Goal: Navigation & Orientation: Find specific page/section

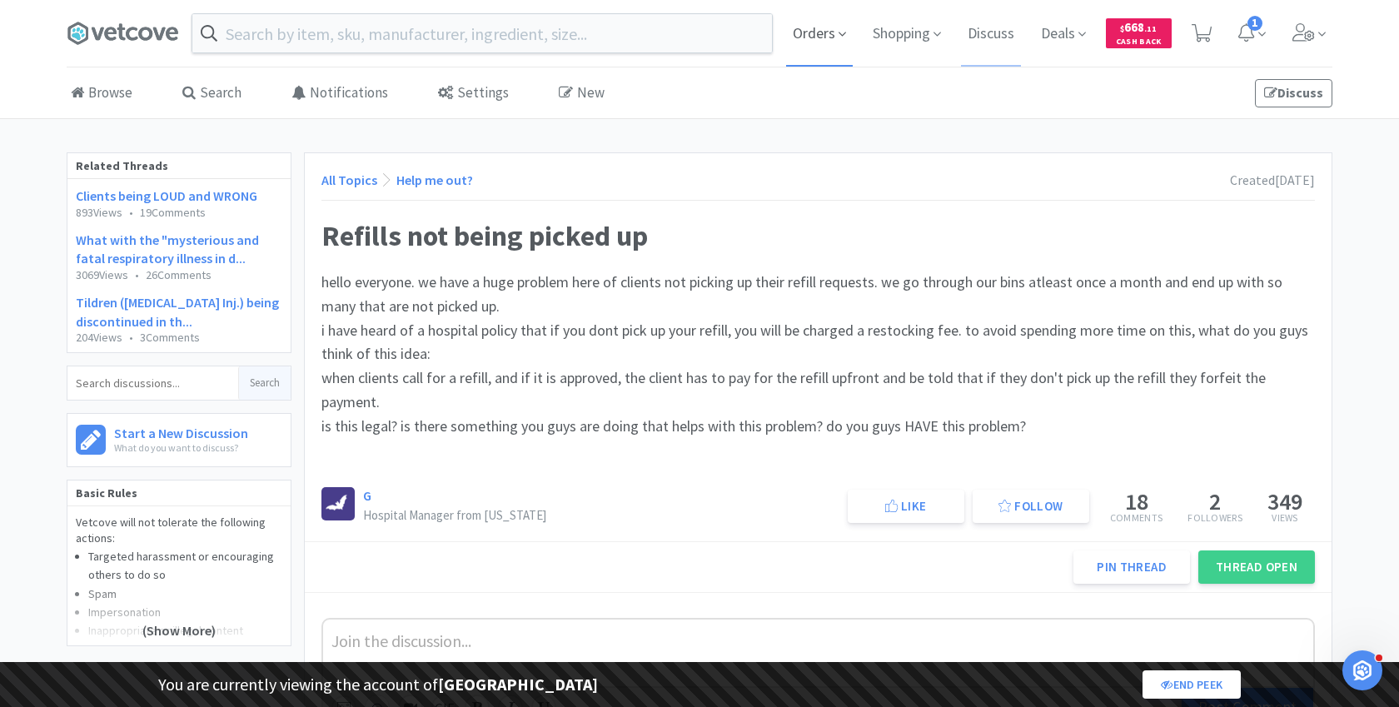
click at [815, 36] on span "Orders" at bounding box center [819, 33] width 67 height 67
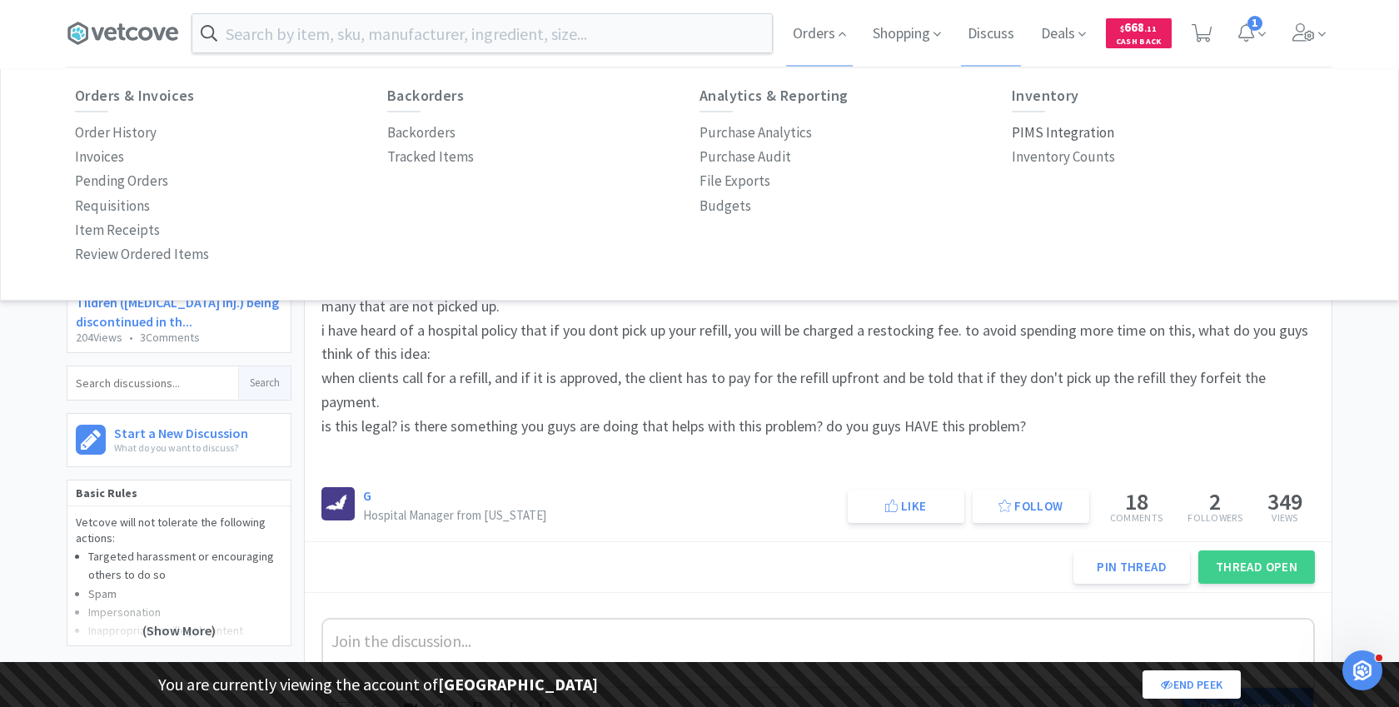
click at [1044, 133] on p "PIMS Integration" at bounding box center [1063, 133] width 102 height 22
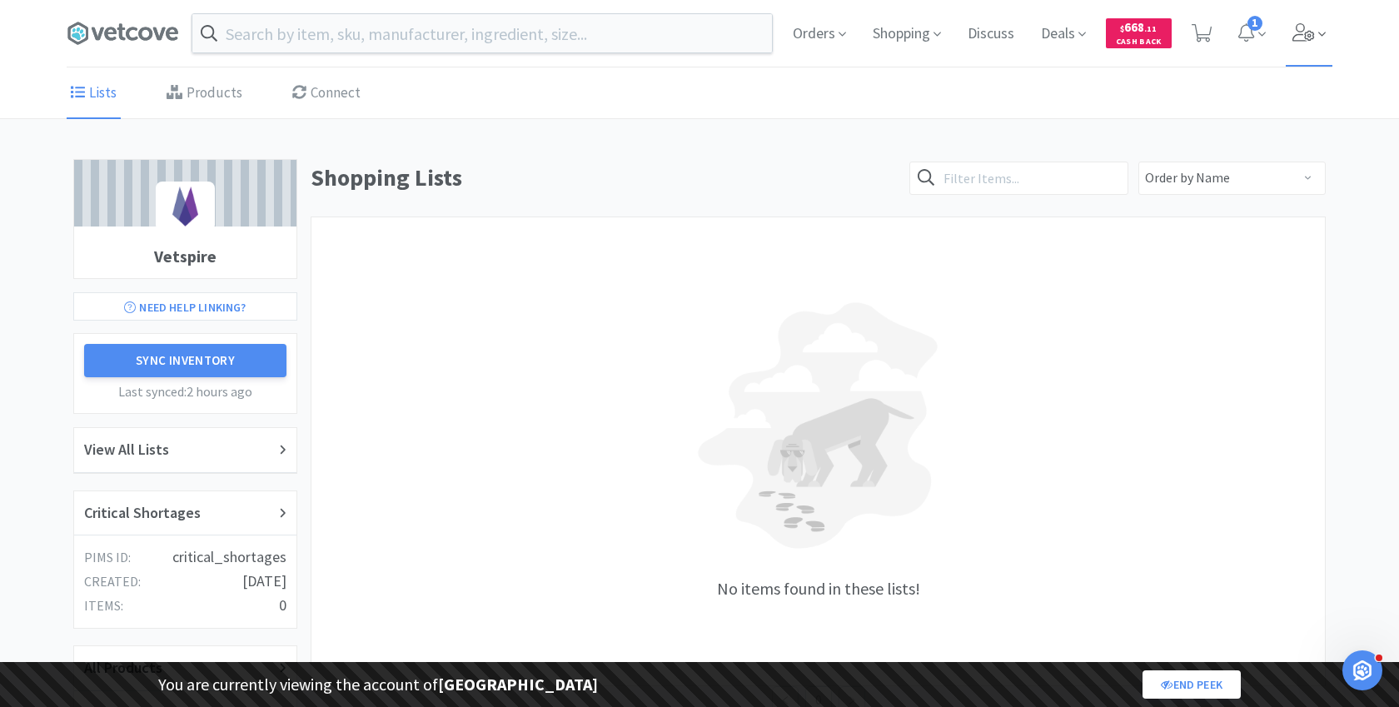
click at [1310, 31] on icon at bounding box center [1303, 32] width 22 height 18
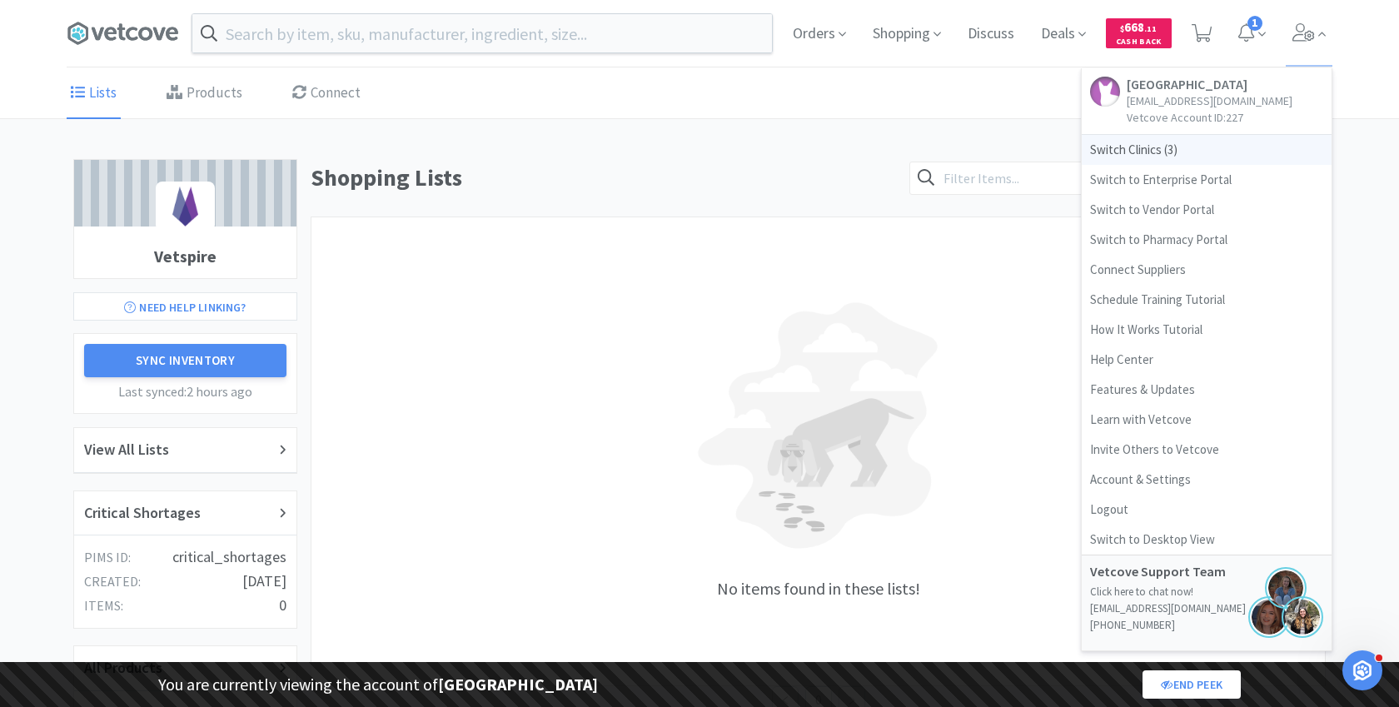
click at [1146, 150] on span "Switch Clinics ( 3 )" at bounding box center [1206, 150] width 250 height 30
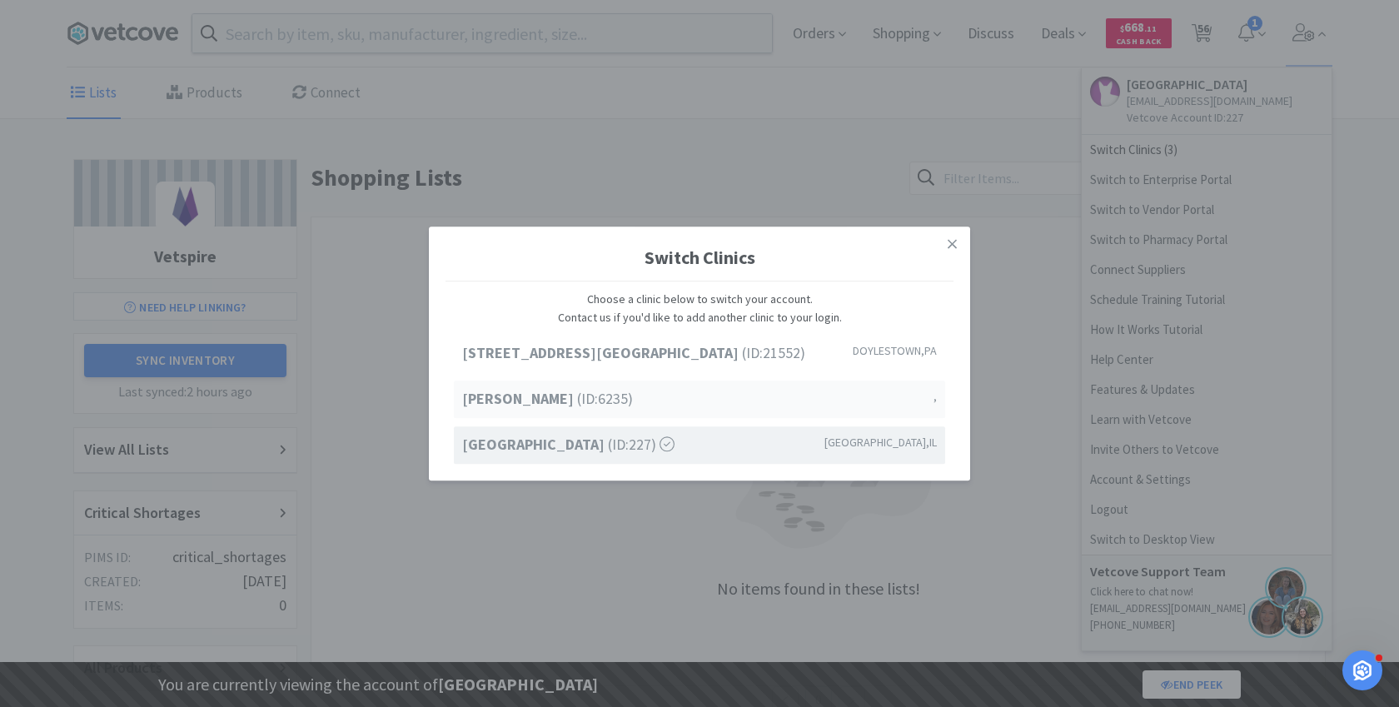
click at [614, 404] on div "[PERSON_NAME] (ID: 6235 ) ," at bounding box center [699, 399] width 491 height 37
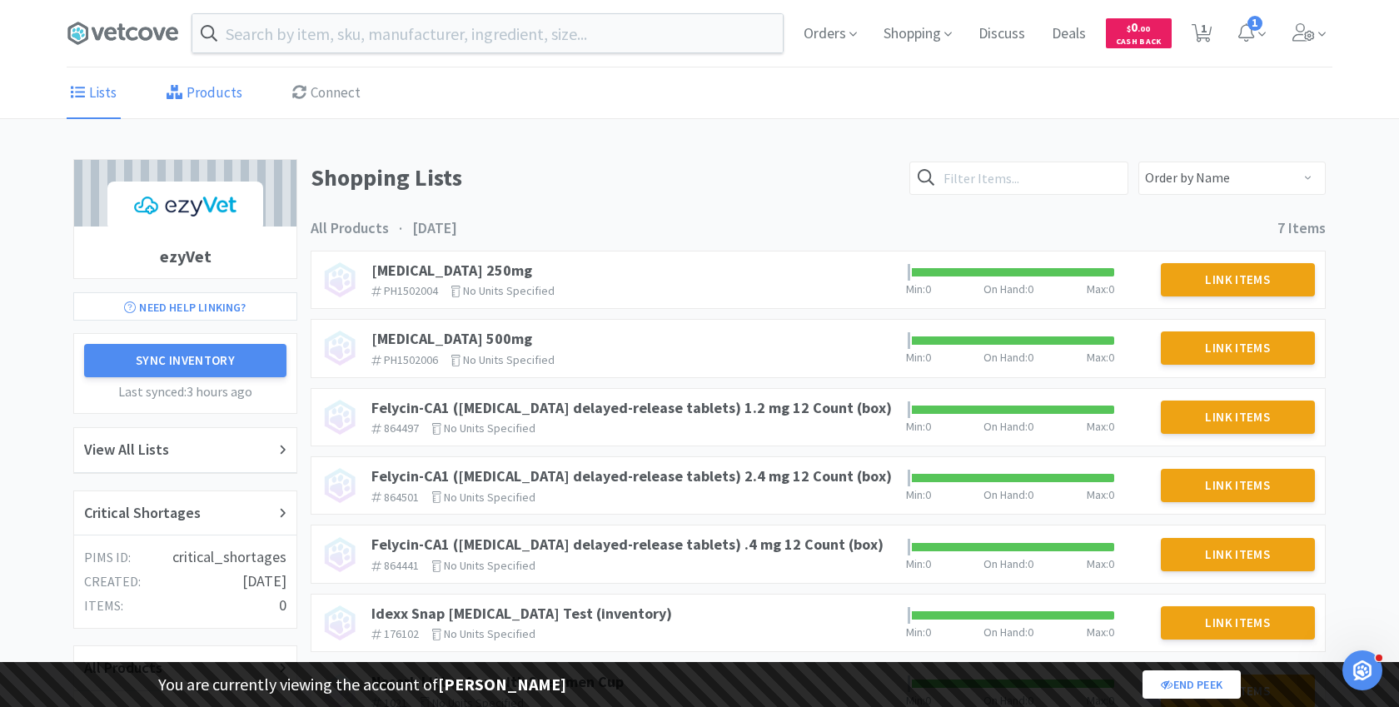
click at [216, 99] on link "Products" at bounding box center [204, 93] width 84 height 51
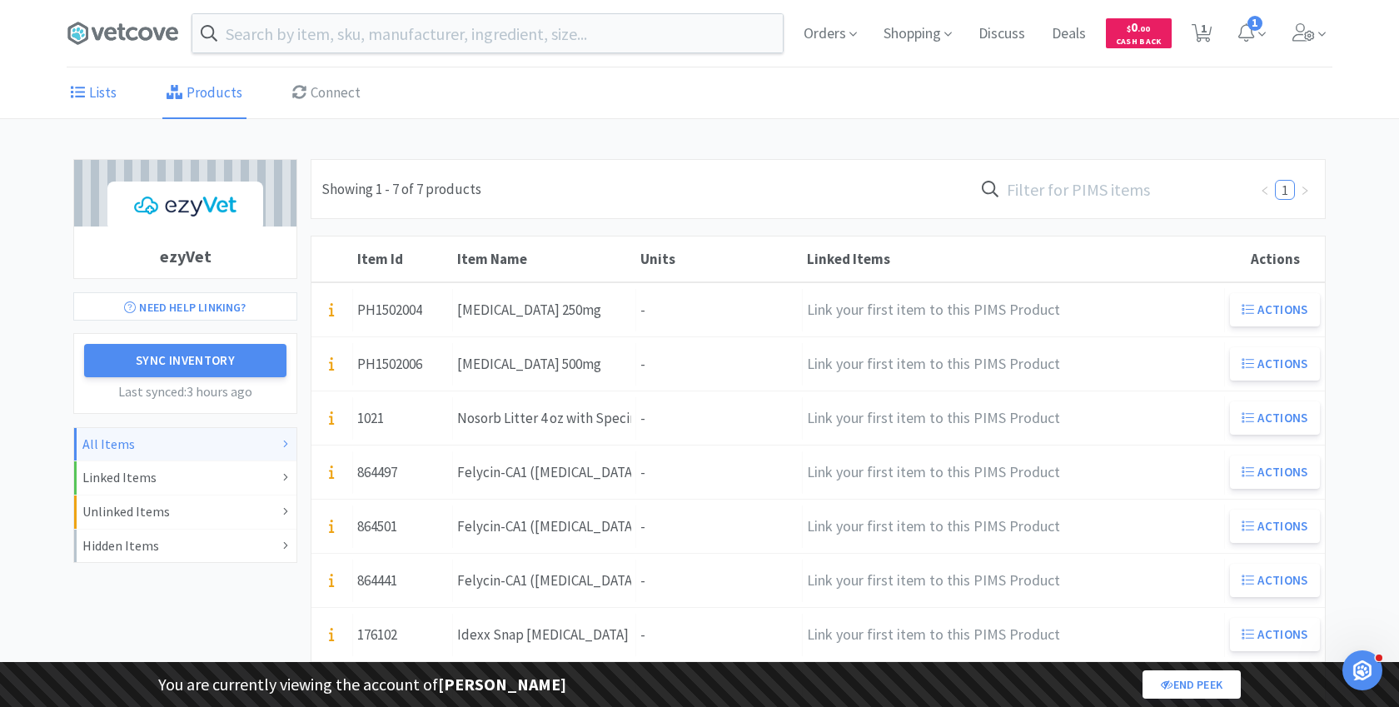
click at [82, 102] on link "Lists" at bounding box center [94, 93] width 54 height 51
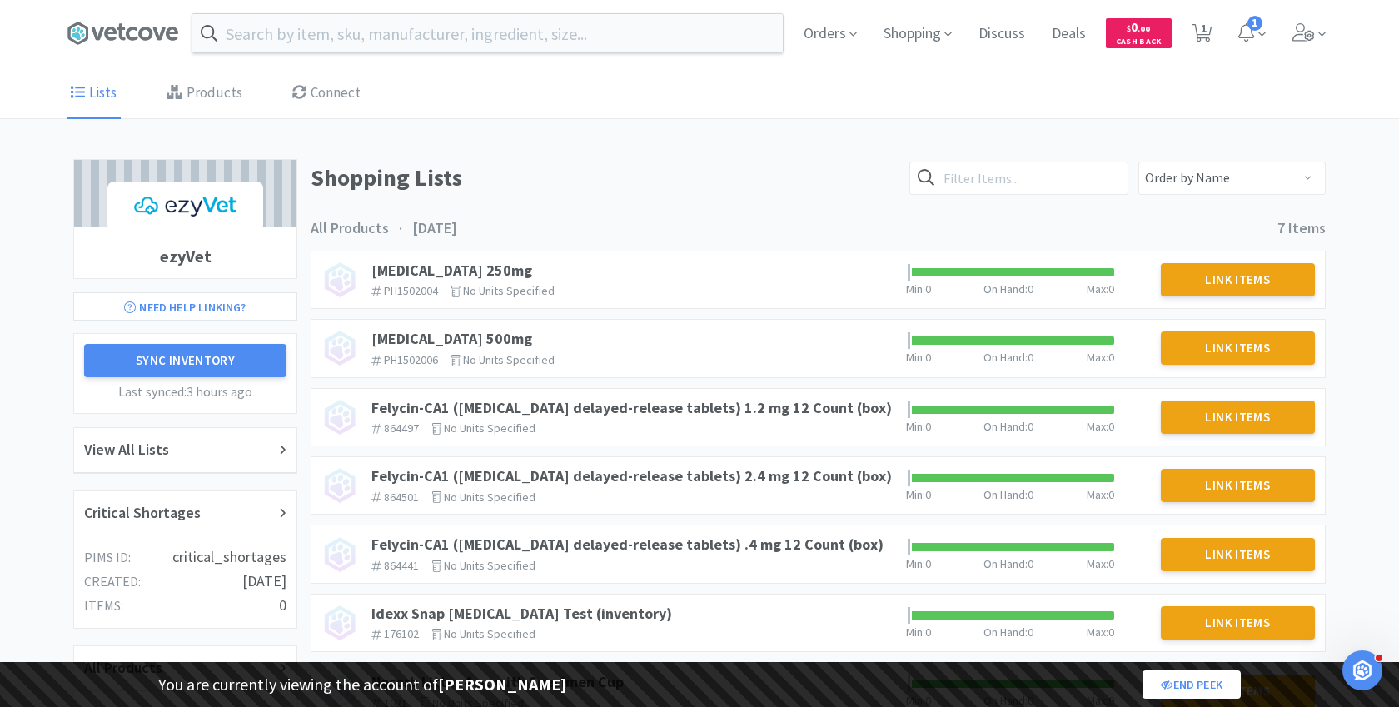
scroll to position [110, 0]
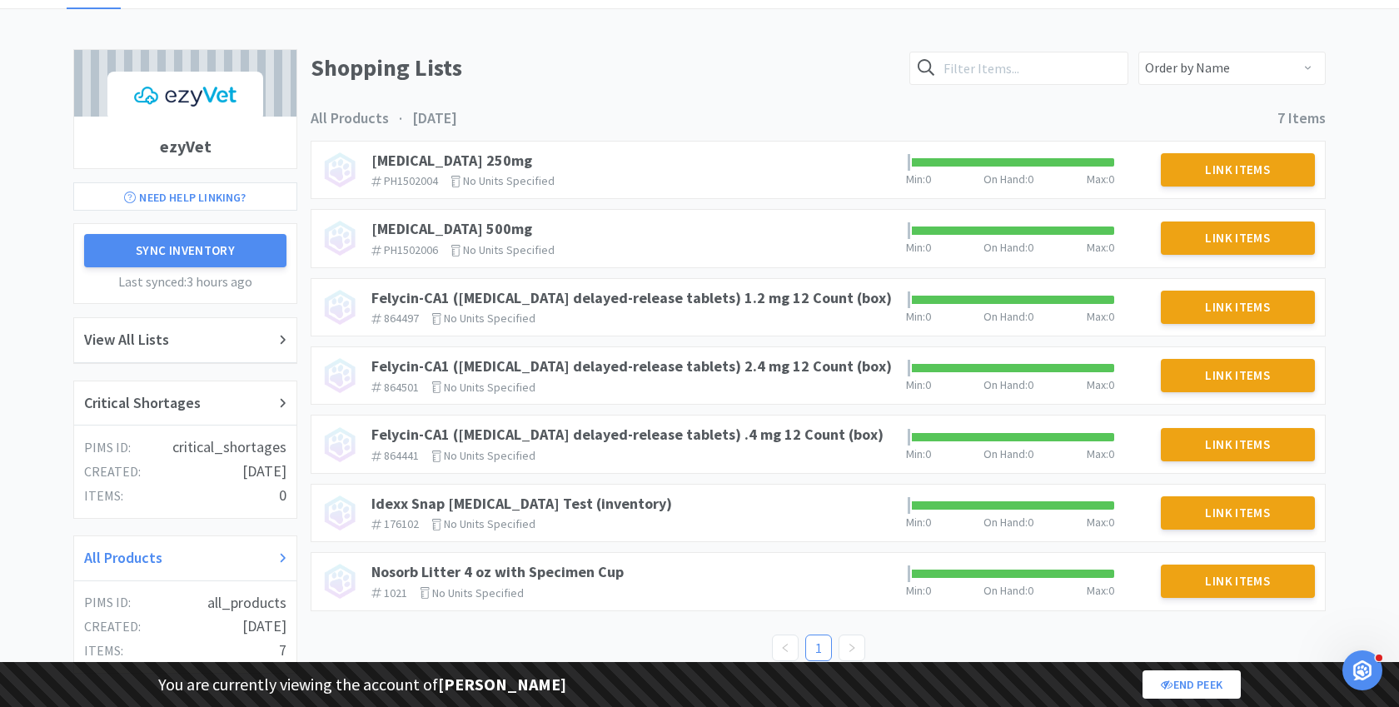
click at [129, 558] on h2 "All Products" at bounding box center [123, 558] width 78 height 24
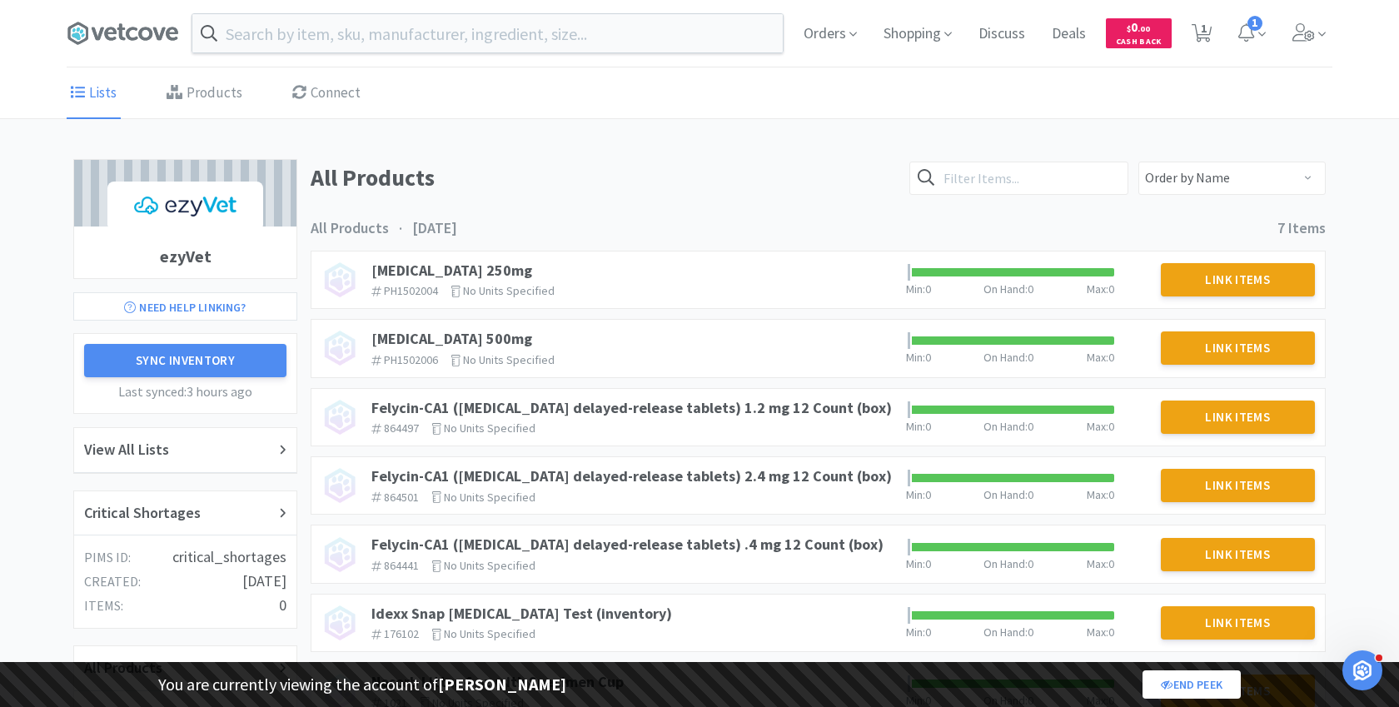
scroll to position [110, 0]
